Goal: Task Accomplishment & Management: Manage account settings

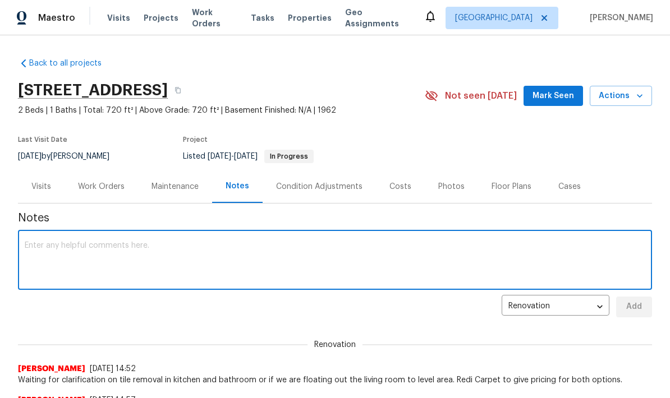
scroll to position [195, 0]
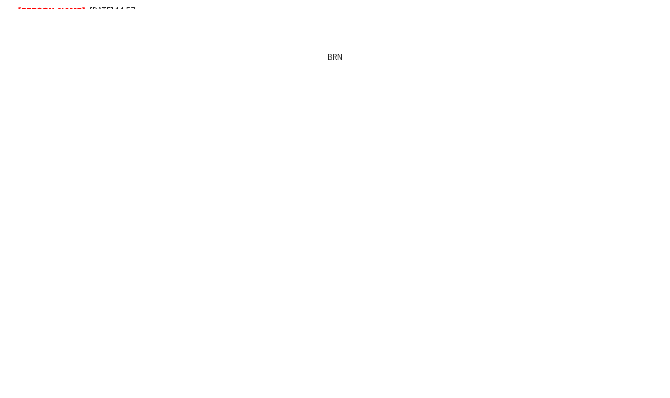
type textarea "Flooring quotes - tile removal and install plank - $995. To float living room a…"
click at [638, 111] on span "Add" at bounding box center [634, 112] width 18 height 14
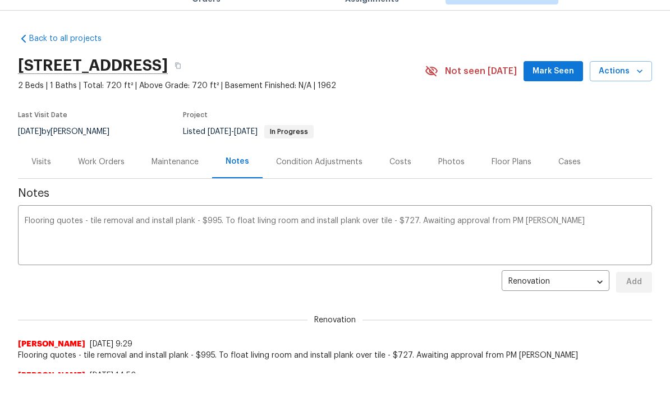
scroll to position [0, 0]
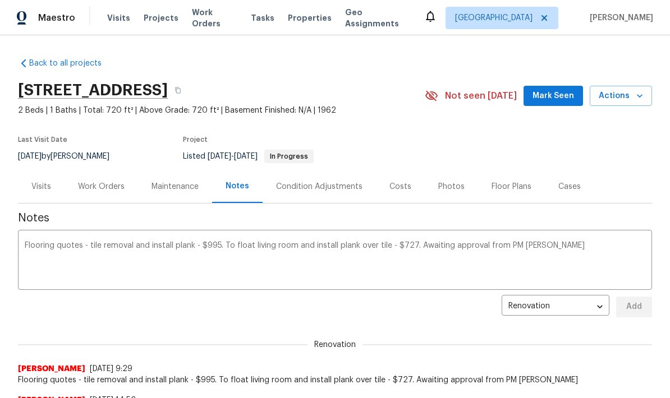
click at [104, 181] on div "Work Orders" at bounding box center [101, 186] width 47 height 11
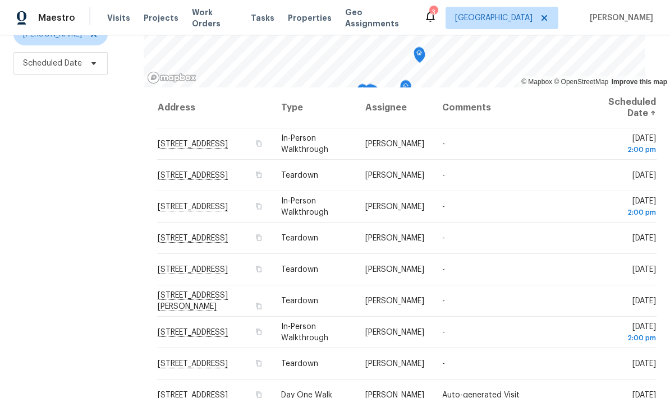
scroll to position [149, 0]
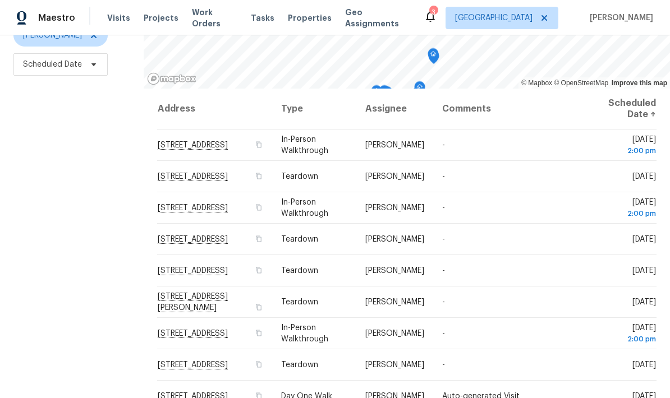
click at [0, 0] on icon at bounding box center [0, 0] width 0 height 0
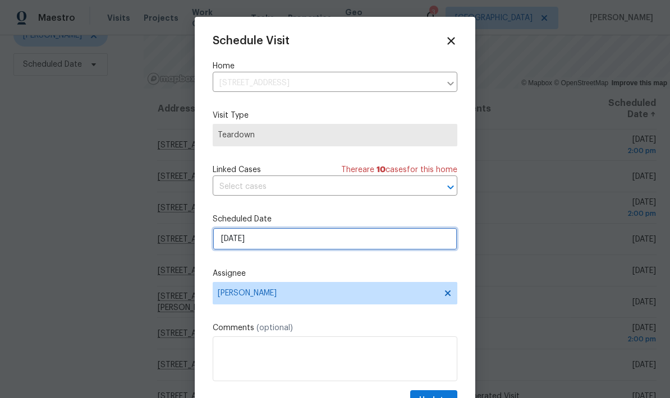
click at [271, 242] on input "8/27/2025" at bounding box center [335, 239] width 244 height 22
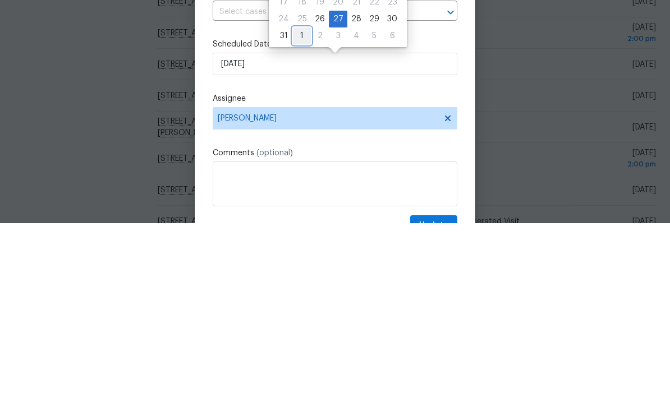
click at [303, 203] on div "1" at bounding box center [302, 211] width 18 height 16
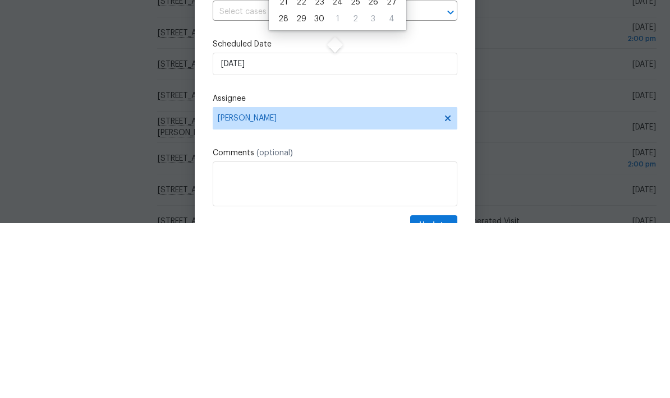
type input "9/1/2025"
select select "8"
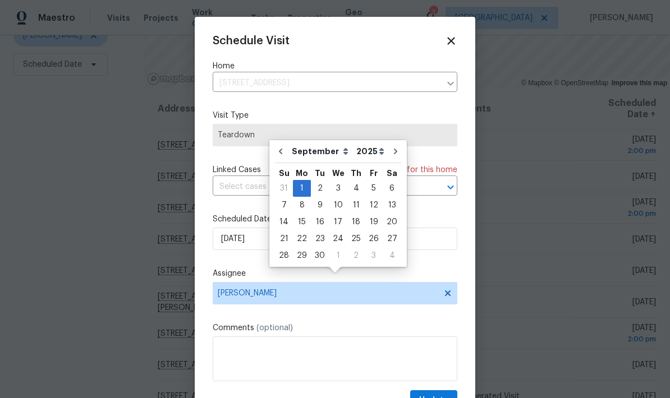
click at [339, 326] on label "Comments (optional)" at bounding box center [335, 327] width 244 height 11
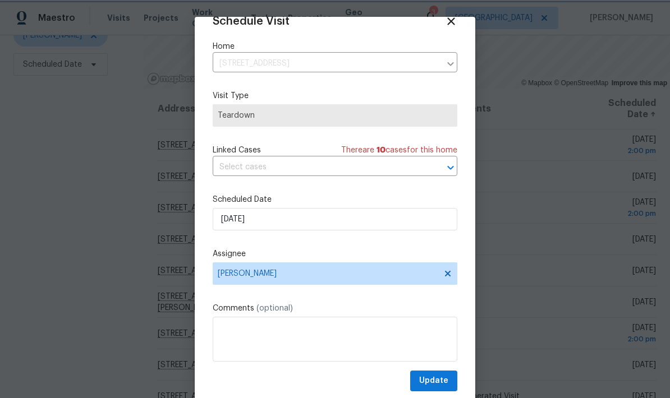
scroll to position [22, 0]
click at [430, 380] on span "Update" at bounding box center [433, 381] width 29 height 14
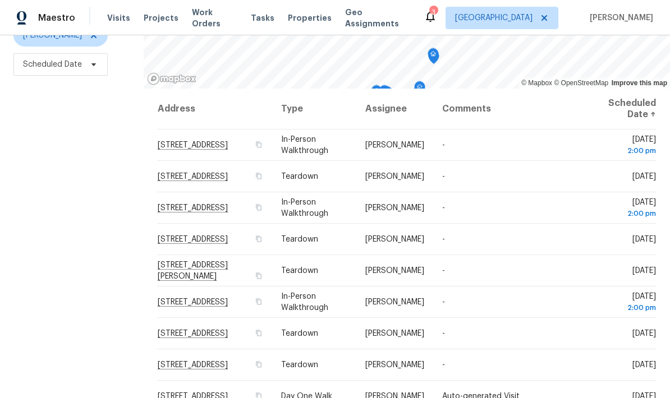
click at [0, 0] on icon at bounding box center [0, 0] width 0 height 0
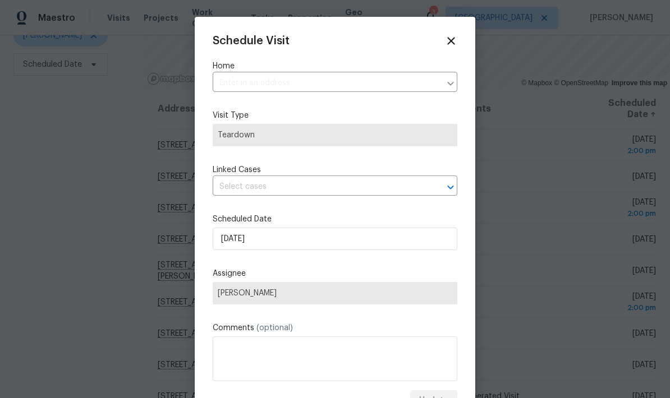
type input "2636 W Firebrook Rd, Tucson, AZ 85741"
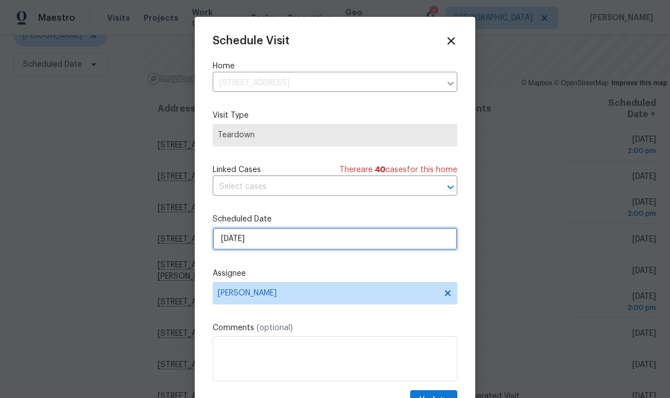
click at [361, 250] on input "9/1/2025" at bounding box center [335, 239] width 244 height 22
select select "8"
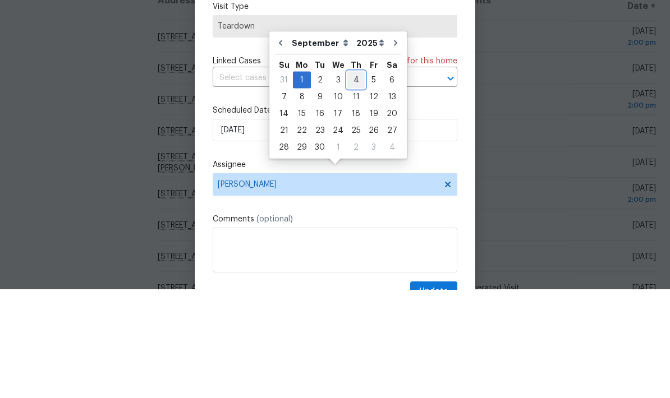
click at [352, 181] on div "4" at bounding box center [355, 189] width 17 height 16
type input "9/4/2025"
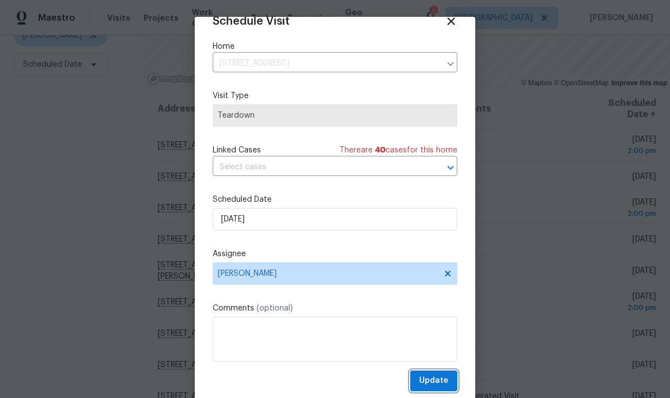
click at [441, 379] on span "Update" at bounding box center [433, 381] width 29 height 14
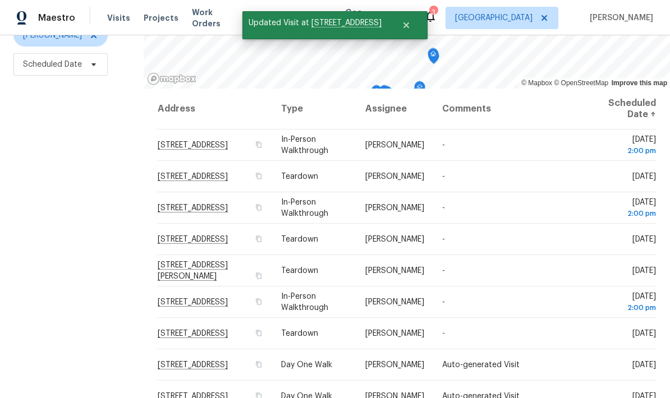
scroll to position [0, 0]
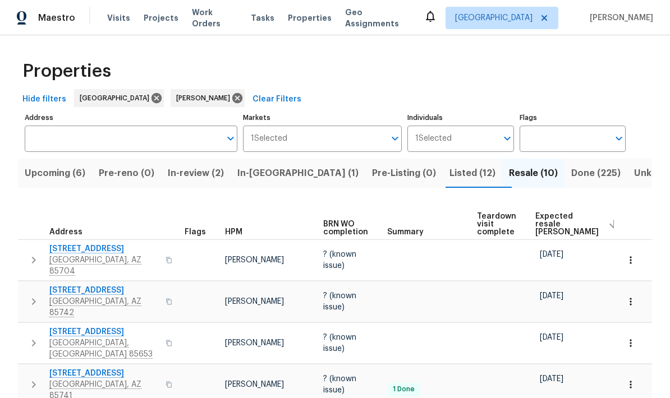
click at [550, 215] on span "Expected resale [PERSON_NAME]" at bounding box center [566, 225] width 63 height 24
click at [542, 213] on span "Expected resale [PERSON_NAME]" at bounding box center [566, 225] width 63 height 24
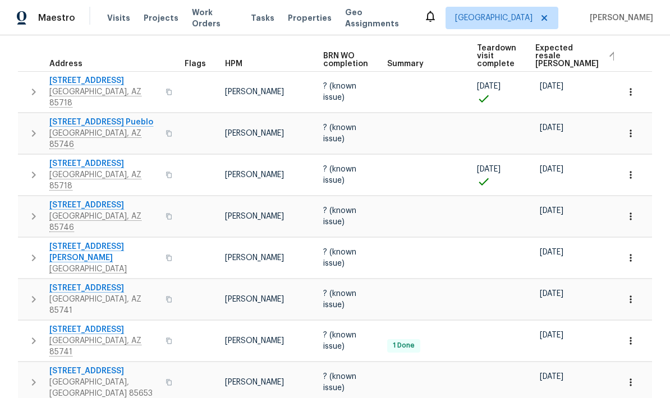
scroll to position [178, 0]
